Goal: Transaction & Acquisition: Purchase product/service

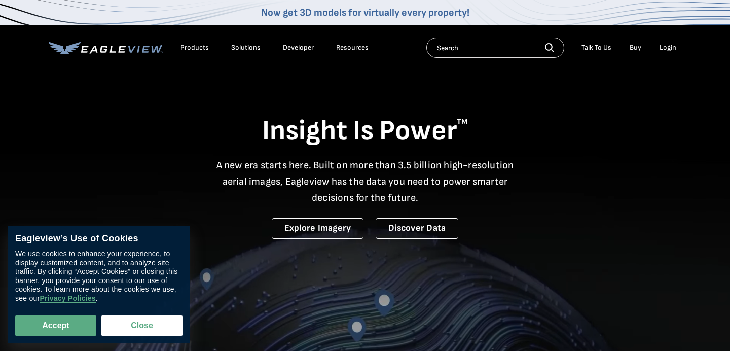
click at [663, 50] on div "Login" at bounding box center [668, 47] width 17 height 9
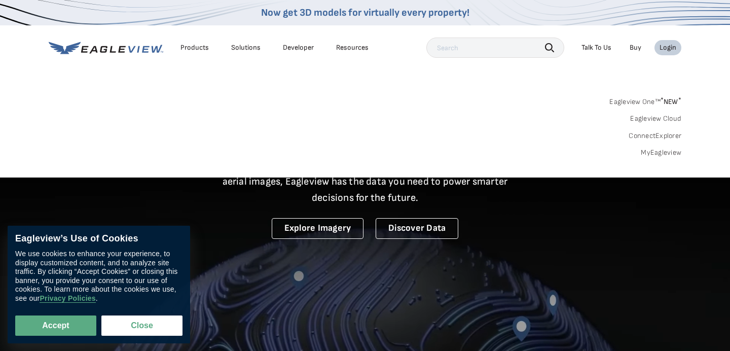
click at [651, 153] on link "MyEagleview" at bounding box center [661, 152] width 41 height 9
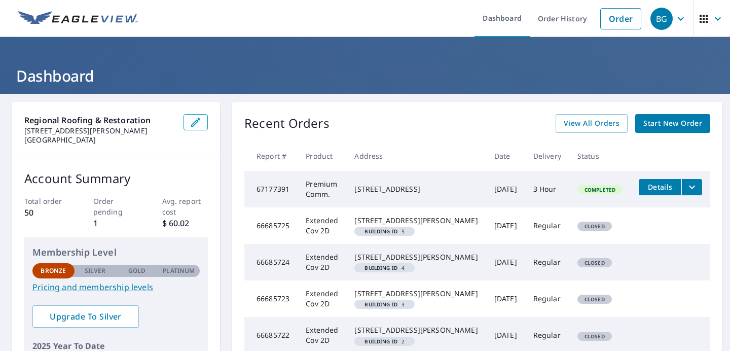
click at [678, 119] on span "Start New Order" at bounding box center [673, 123] width 59 height 13
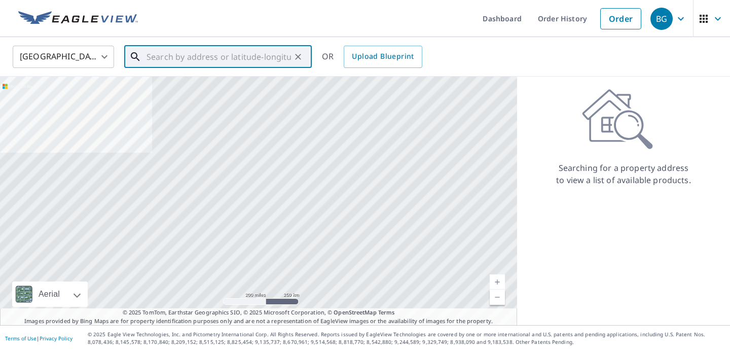
click at [188, 57] on input "text" at bounding box center [219, 57] width 145 height 28
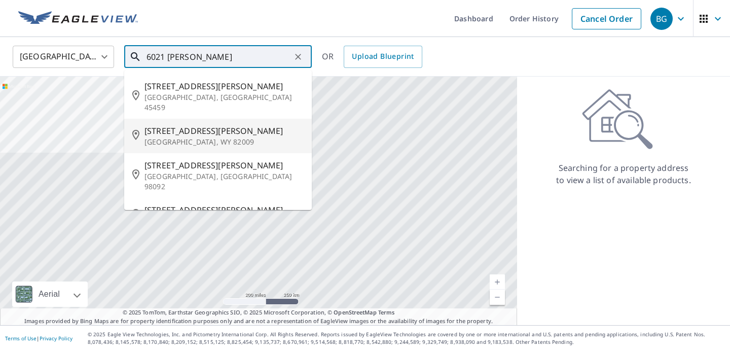
click at [169, 137] on p "[GEOGRAPHIC_DATA], WY 82009" at bounding box center [224, 142] width 159 height 10
type input "[STREET_ADDRESS][PERSON_NAME]"
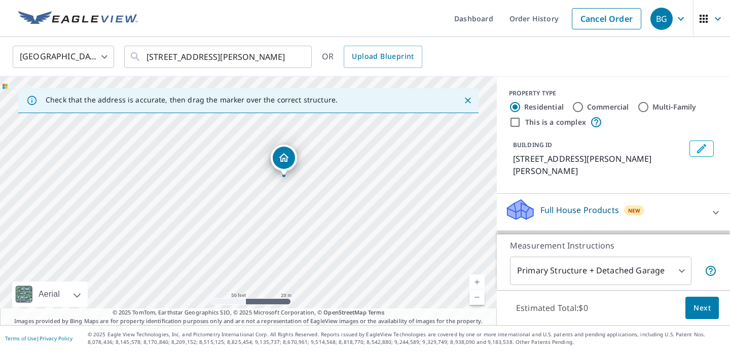
drag, startPoint x: 269, startPoint y: 171, endPoint x: 268, endPoint y: 225, distance: 54.3
click at [268, 225] on div "[STREET_ADDRESS][PERSON_NAME]" at bounding box center [248, 201] width 497 height 248
drag, startPoint x: 272, startPoint y: 166, endPoint x: 281, endPoint y: 205, distance: 40.1
click at [281, 205] on div "[STREET_ADDRESS][PERSON_NAME]" at bounding box center [248, 201] width 497 height 248
drag, startPoint x: 209, startPoint y: 219, endPoint x: 316, endPoint y: 220, distance: 107.5
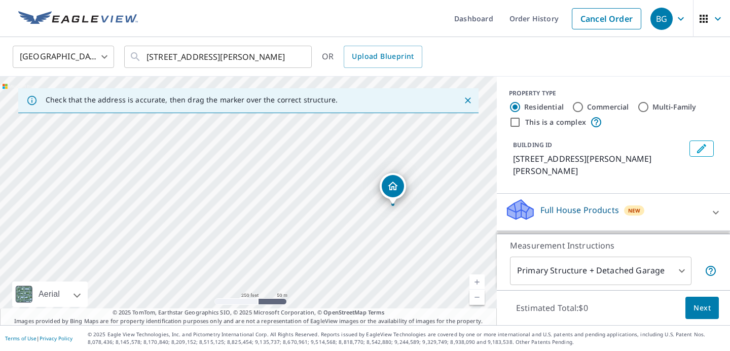
click at [316, 220] on div "[STREET_ADDRESS][PERSON_NAME]" at bounding box center [248, 201] width 497 height 248
drag, startPoint x: 267, startPoint y: 225, endPoint x: 339, endPoint y: 216, distance: 72.2
click at [339, 216] on div "[STREET_ADDRESS][PERSON_NAME]" at bounding box center [248, 201] width 497 height 248
drag, startPoint x: 455, startPoint y: 206, endPoint x: 362, endPoint y: 206, distance: 92.8
click at [362, 206] on div "[STREET_ADDRESS][PERSON_NAME]" at bounding box center [248, 201] width 497 height 248
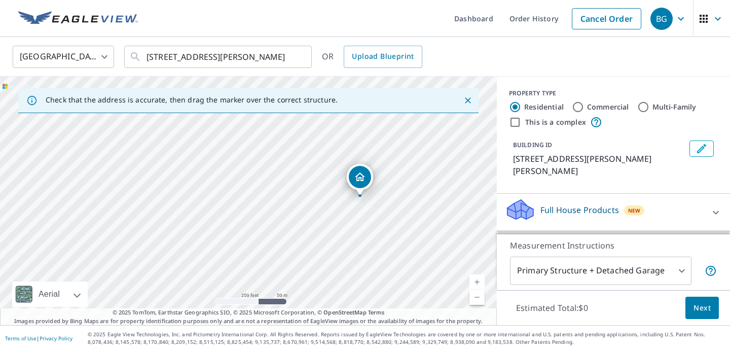
drag, startPoint x: 364, startPoint y: 201, endPoint x: 327, endPoint y: 201, distance: 37.0
click at [327, 201] on div "[STREET_ADDRESS][PERSON_NAME]" at bounding box center [248, 201] width 497 height 248
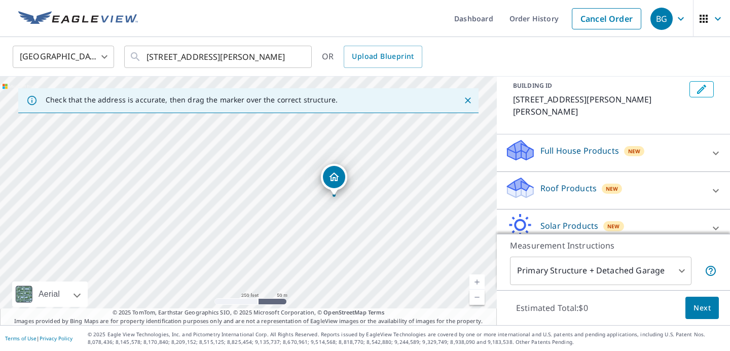
scroll to position [60, 0]
click at [563, 144] on div "Full House Products New" at bounding box center [604, 151] width 199 height 29
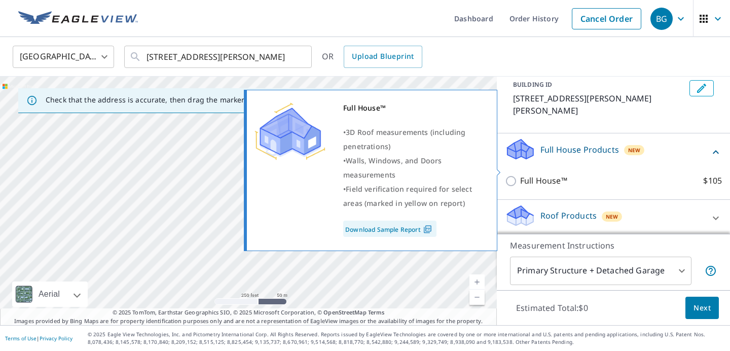
click at [549, 174] on p "Full House™" at bounding box center [543, 180] width 47 height 13
click at [520, 175] on input "Full House™ $105" at bounding box center [512, 181] width 15 height 12
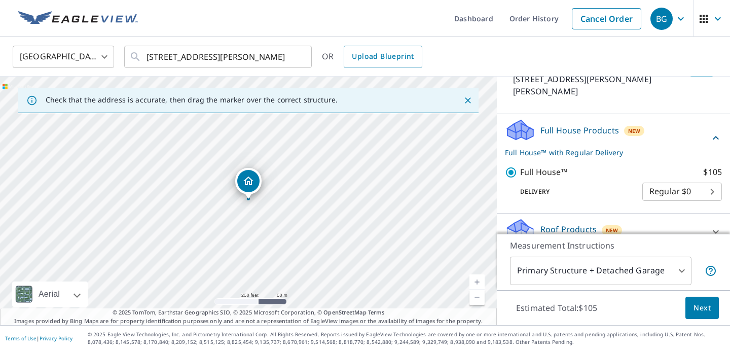
scroll to position [82, 0]
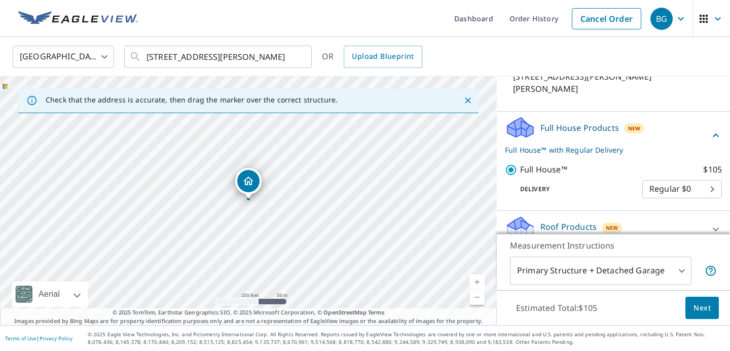
click at [656, 171] on body "BG BG Dashboard Order History Cancel Order BG [GEOGRAPHIC_DATA] US ​ [STREET_AD…" at bounding box center [365, 175] width 730 height 351
click at [655, 158] on div at bounding box center [365, 175] width 730 height 351
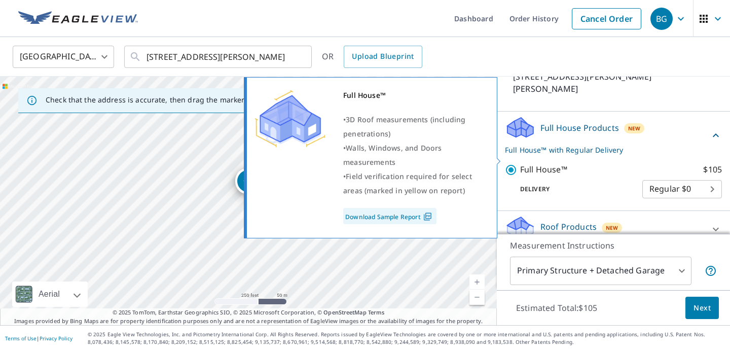
click at [655, 163] on label "Full House™ $105" at bounding box center [621, 169] width 202 height 13
click at [520, 164] on input "Full House™ $105" at bounding box center [512, 170] width 15 height 12
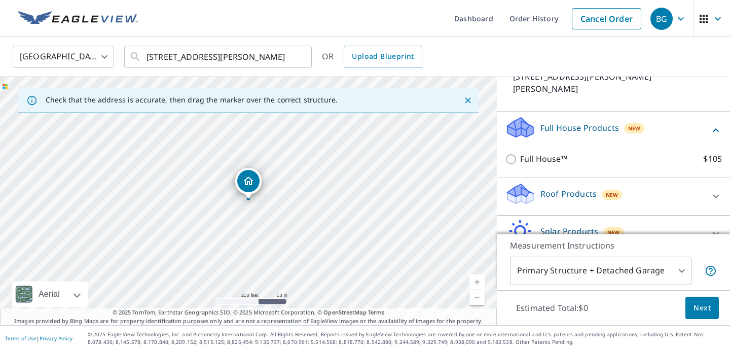
click at [655, 158] on div "Full House™ $105" at bounding box center [613, 159] width 217 height 29
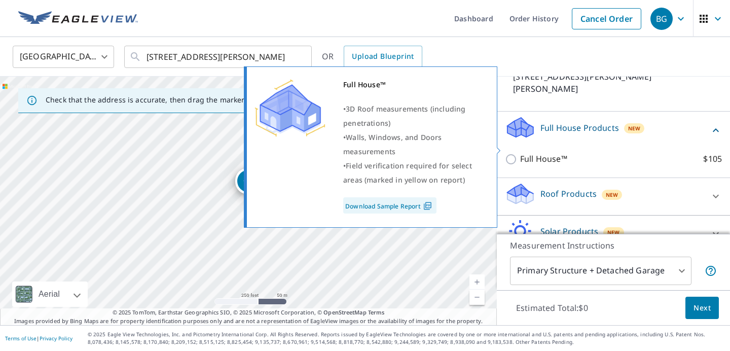
click at [512, 153] on input "Full House™ $105" at bounding box center [512, 159] width 15 height 12
checkbox input "true"
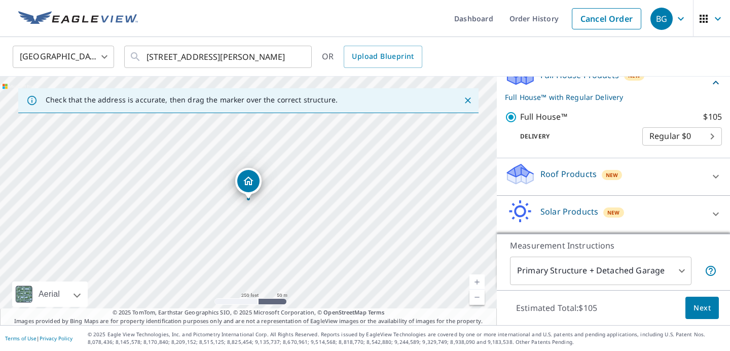
scroll to position [141, 0]
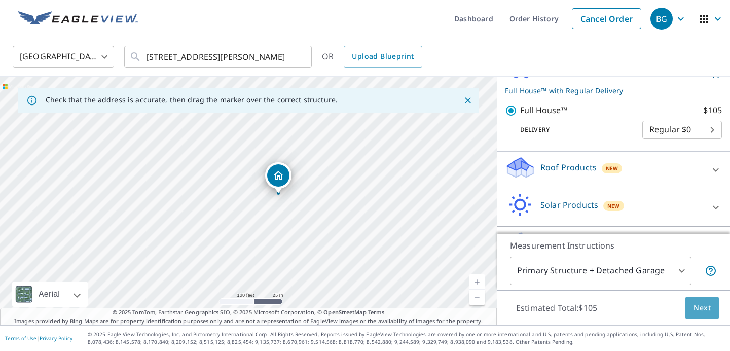
click at [687, 308] on button "Next" at bounding box center [702, 308] width 33 height 23
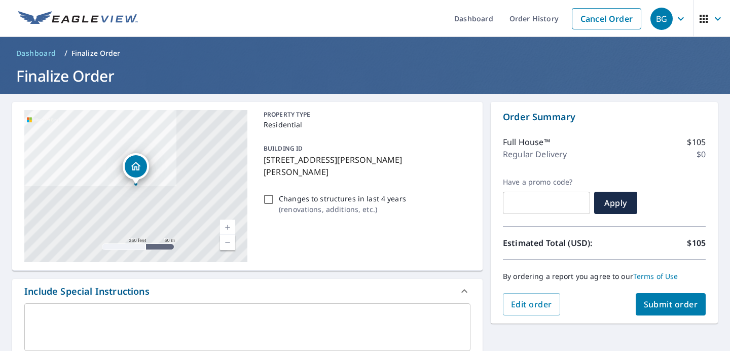
click at [662, 311] on button "Submit order" at bounding box center [671, 304] width 70 height 22
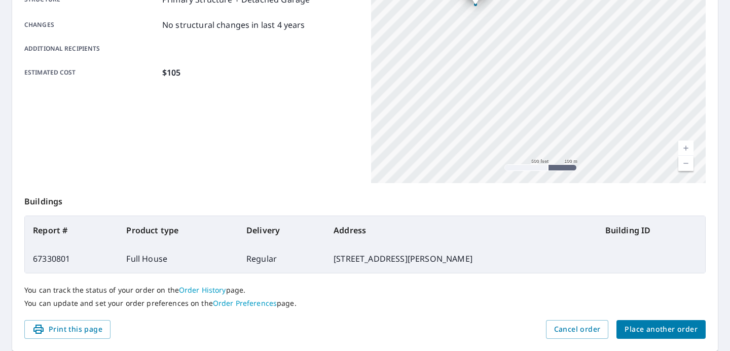
scroll to position [245, 0]
